Goal: Task Accomplishment & Management: Use online tool/utility

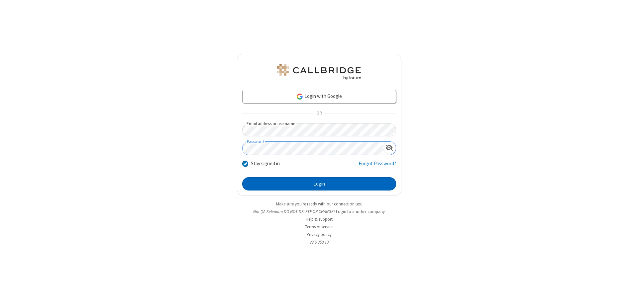
click at [319, 184] on button "Login" at bounding box center [319, 183] width 154 height 13
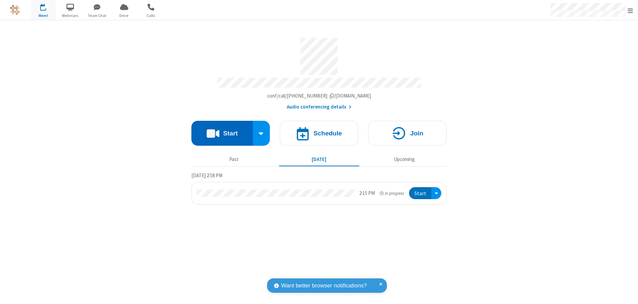
click at [222, 130] on button "Start" at bounding box center [221, 133] width 61 height 25
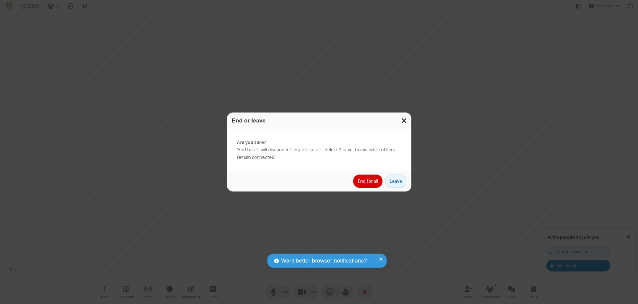
click at [368, 181] on button "End for all" at bounding box center [367, 181] width 29 height 13
